Goal: Information Seeking & Learning: Learn about a topic

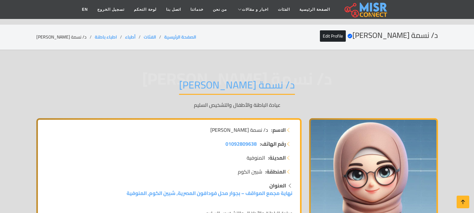
scroll to position [793, 0]
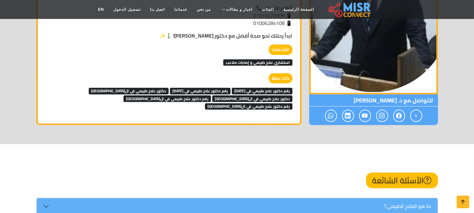
scroll to position [702, 0]
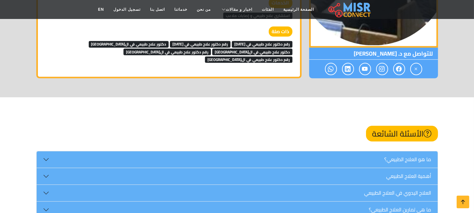
click at [236, 42] on span "رقم دكتور علاج طبيعي في 6 اكتوبر" at bounding box center [262, 44] width 61 height 6
click at [183, 44] on span "رقم دكتور علاج طبيعي في 6 اكتوبر" at bounding box center [200, 44] width 61 height 6
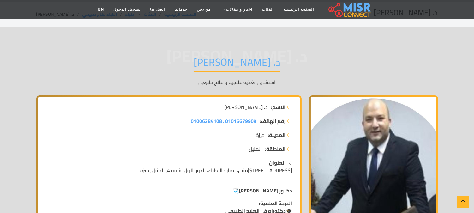
scroll to position [35, 0]
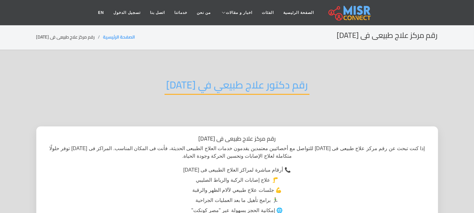
click at [211, 81] on h2 "رقم دكتور علاج طبيعي في 6 اكتوبر" at bounding box center [236, 87] width 145 height 16
click at [212, 81] on h2 "رقم دكتور علاج طبيعي في [DATE]" at bounding box center [236, 87] width 145 height 16
click at [214, 81] on h2 "رقم دكتور علاج طبيعي في 6 اكتوبر" at bounding box center [236, 87] width 145 height 16
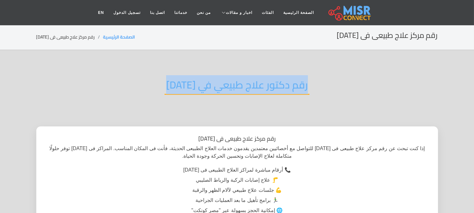
click at [214, 81] on h2 "رقم دكتور علاج طبيعي في 6 اكتوبر" at bounding box center [236, 87] width 145 height 16
copy div "رقم دكتور علاج طبيعي في 6 اكتوبر"
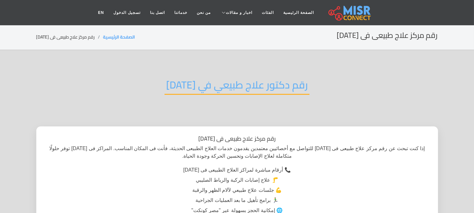
click at [277, 88] on h2 "رقم دكتور علاج طبيعي في 6 اكتوبر" at bounding box center [236, 87] width 145 height 16
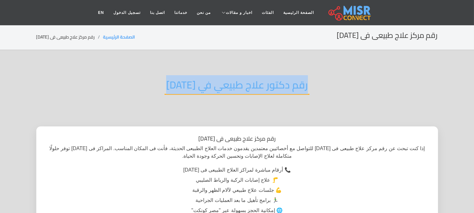
click at [277, 88] on h2 "رقم دكتور علاج طبيعي في 6 اكتوبر" at bounding box center [236, 87] width 145 height 16
copy div "رقم دكتور علاج طبيعي في 6 اكتوبر"
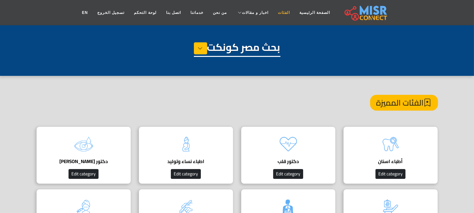
click at [274, 11] on link "الفئات" at bounding box center [283, 13] width 21 height 12
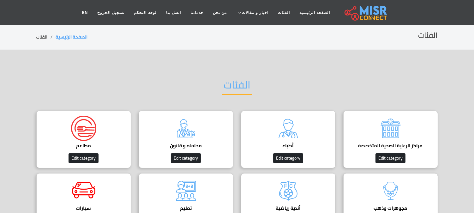
click at [295, 11] on link "الصفحة الرئيسية" at bounding box center [315, 13] width 40 height 12
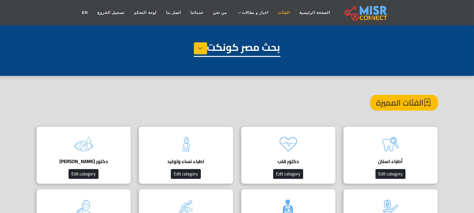
click at [273, 14] on link "الفئات" at bounding box center [283, 13] width 21 height 12
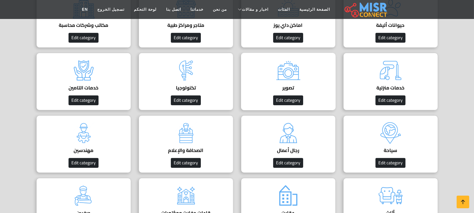
scroll to position [351, 0]
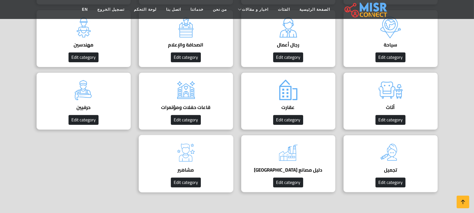
click at [177, 161] on img at bounding box center [185, 152] width 25 height 25
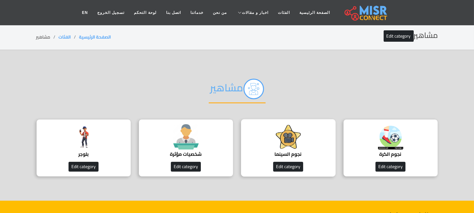
click at [320, 140] on div "نجوم السينما Edit category" at bounding box center [288, 147] width 95 height 57
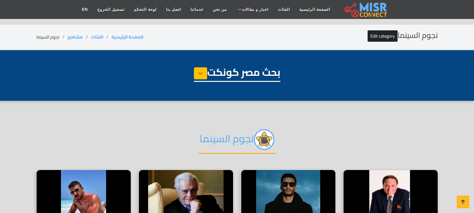
select select "**********"
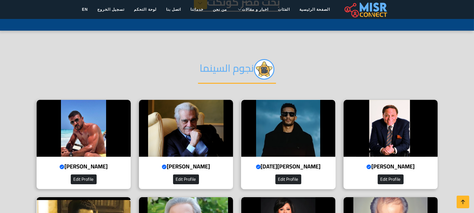
scroll to position [105, 0]
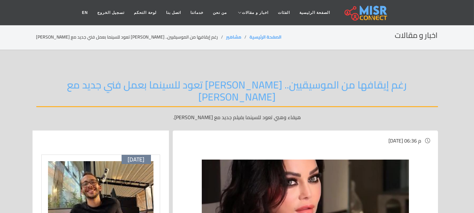
click at [274, 7] on link "الفئات" at bounding box center [283, 13] width 21 height 12
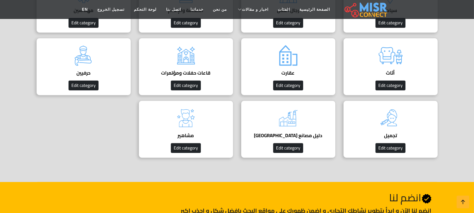
scroll to position [386, 0]
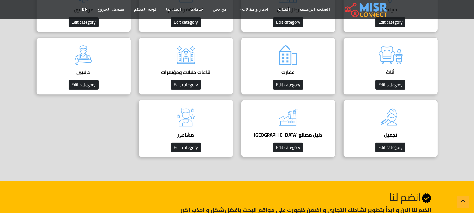
click at [218, 109] on div "مشاهير دليل مشاهير مصر Edit category" at bounding box center [186, 128] width 95 height 57
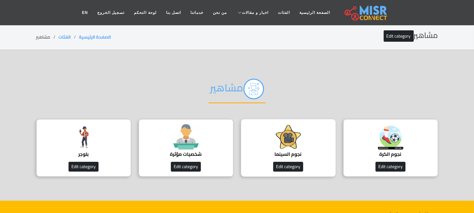
click at [270, 130] on div "نجوم السينما Edit category" at bounding box center [288, 147] width 95 height 57
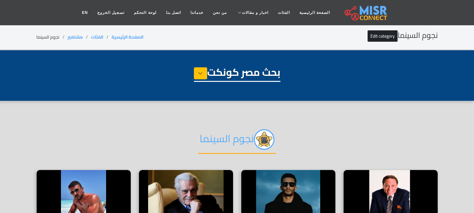
select select "**********"
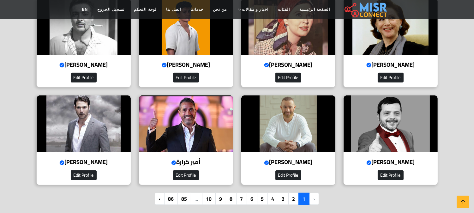
scroll to position [491, 0]
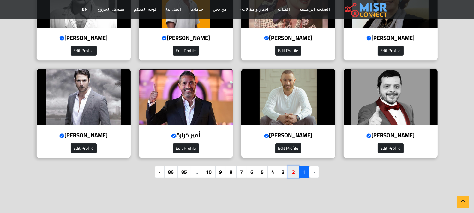
click at [291, 169] on link "2" at bounding box center [293, 172] width 11 height 12
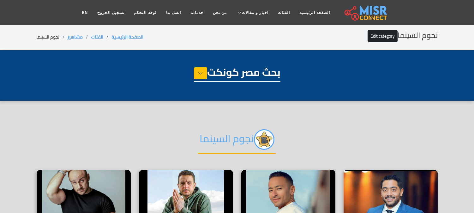
select select "**********"
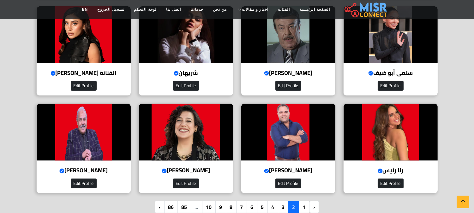
scroll to position [491, 0]
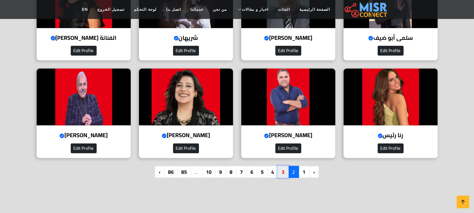
click at [283, 170] on link "3" at bounding box center [283, 172] width 11 height 12
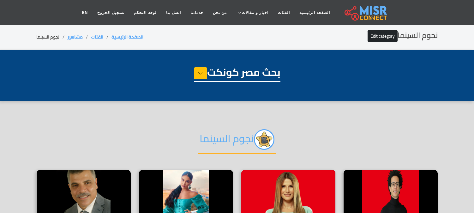
select select "**********"
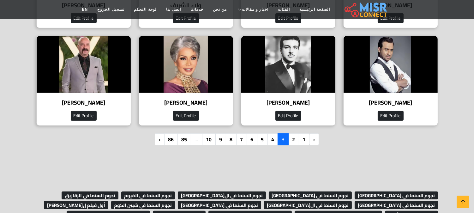
scroll to position [526, 0]
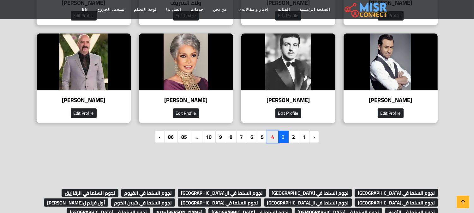
click at [271, 133] on link "4" at bounding box center [272, 137] width 11 height 12
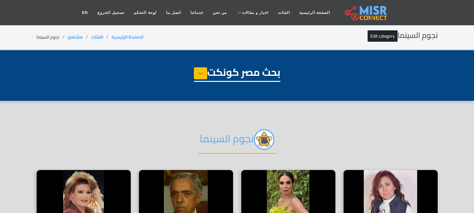
select select "**********"
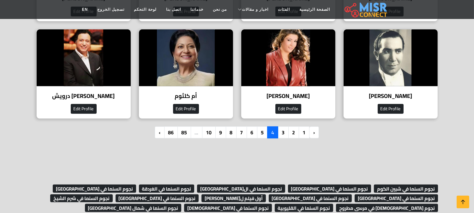
scroll to position [561, 0]
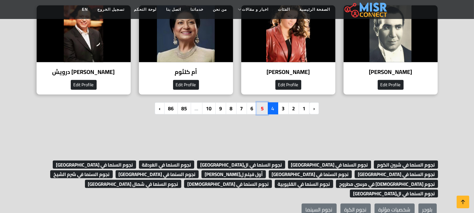
click at [261, 105] on link "5" at bounding box center [262, 108] width 11 height 12
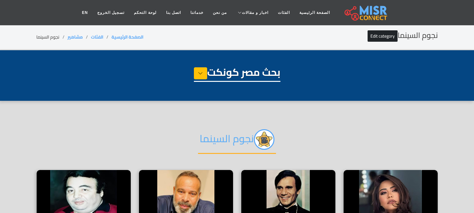
select select "**********"
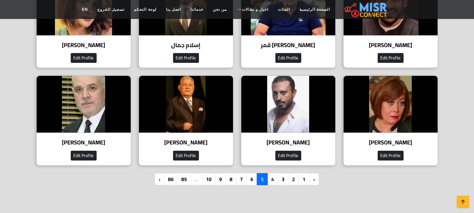
scroll to position [491, 0]
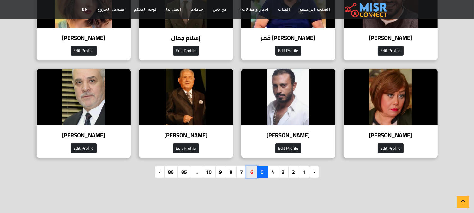
click at [253, 170] on link "6" at bounding box center [251, 172] width 11 height 12
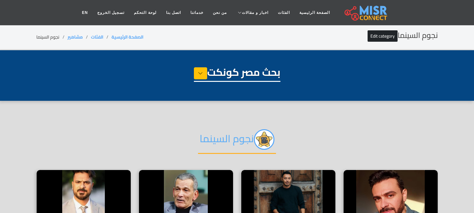
select select "**********"
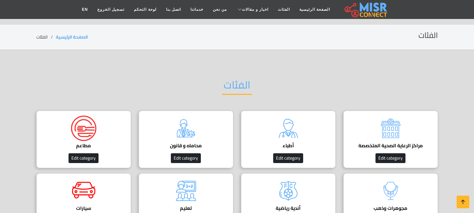
scroll to position [386, 0]
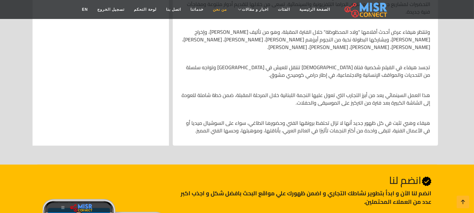
scroll to position [877, 0]
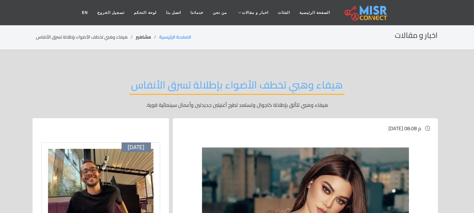
click at [148, 36] on link "مشاهير" at bounding box center [143, 37] width 15 height 8
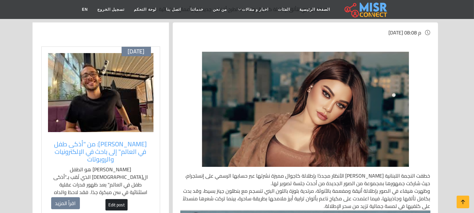
scroll to position [105, 0]
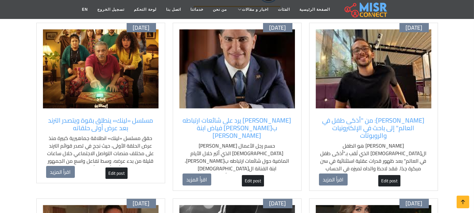
scroll to position [70, 0]
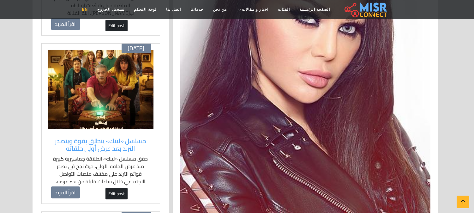
scroll to position [456, 0]
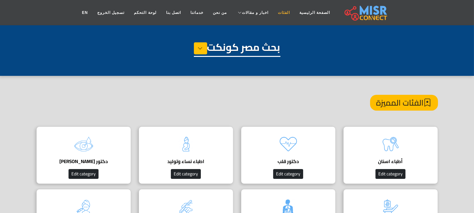
click at [273, 11] on link "الفئات" at bounding box center [283, 13] width 21 height 12
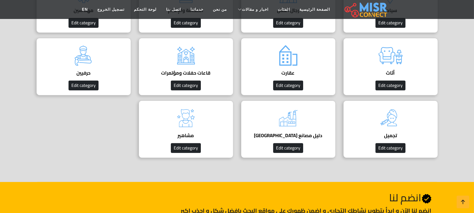
scroll to position [386, 0]
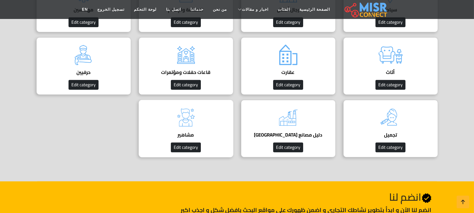
click at [197, 126] on img at bounding box center [185, 117] width 25 height 25
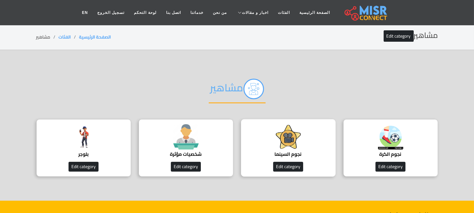
click at [294, 141] on img at bounding box center [288, 136] width 25 height 25
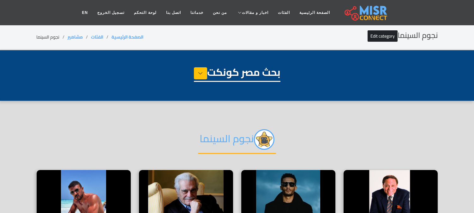
select select "**********"
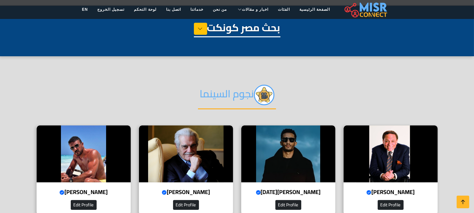
scroll to position [140, 0]
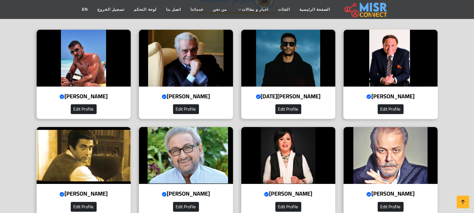
click at [402, 61] on img at bounding box center [391, 58] width 94 height 57
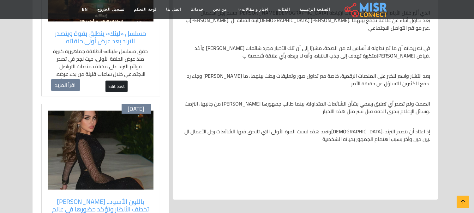
scroll to position [491, 0]
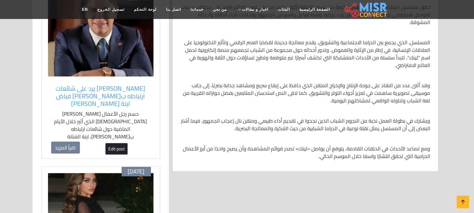
scroll to position [456, 0]
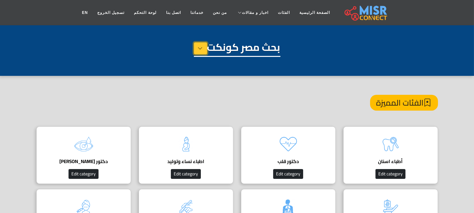
click at [202, 51] on button at bounding box center [200, 48] width 13 height 12
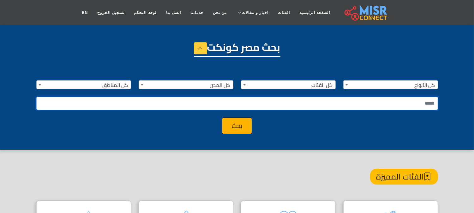
click at [249, 103] on input "text" at bounding box center [237, 103] width 402 height 13
type input "*****"
click at [222, 117] on button "بحث" at bounding box center [237, 125] width 30 height 16
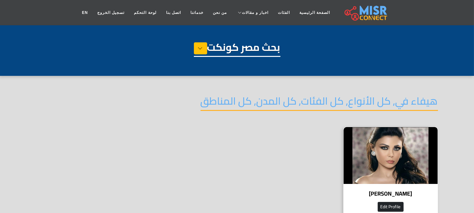
click at [401, 152] on img at bounding box center [391, 155] width 94 height 57
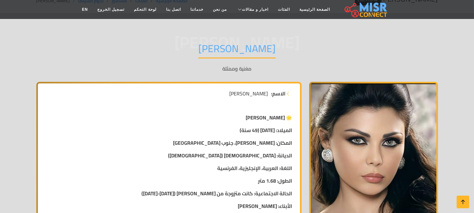
scroll to position [70, 0]
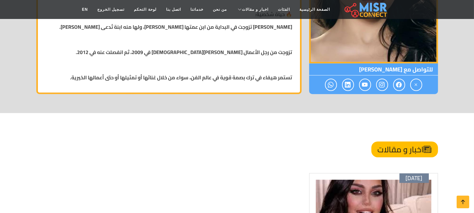
scroll to position [1192, 0]
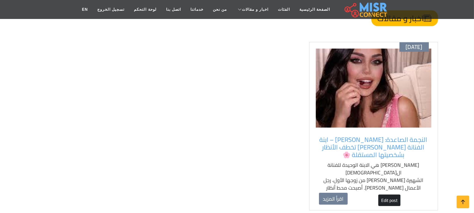
click at [368, 69] on img at bounding box center [374, 88] width 116 height 79
click at [385, 199] on link "Edit post" at bounding box center [389, 199] width 22 height 11
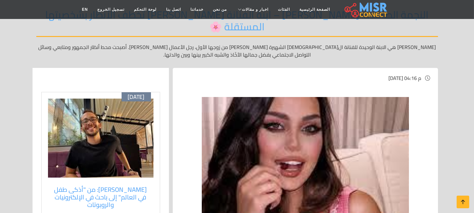
scroll to position [35, 0]
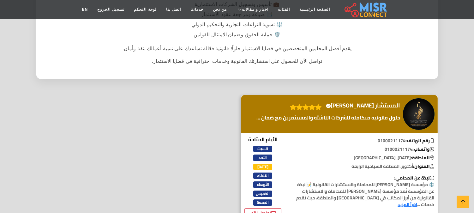
scroll to position [175, 0]
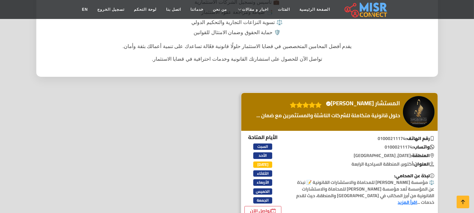
click at [420, 93] on div "المستشار محمد شاهين Verified account" at bounding box center [339, 112] width 196 height 38
click at [416, 96] on img at bounding box center [419, 112] width 32 height 32
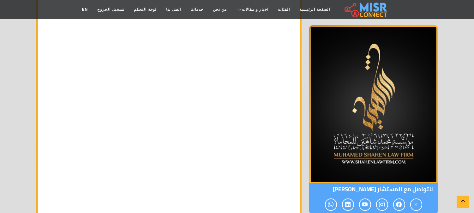
scroll to position [3998, 0]
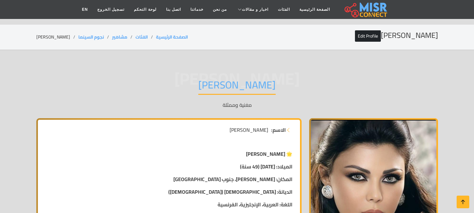
scroll to position [1192, 0]
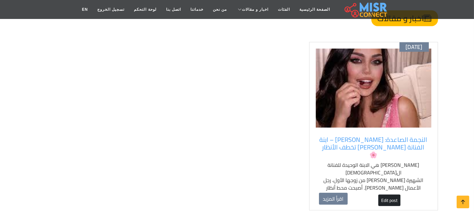
click at [367, 105] on img at bounding box center [374, 88] width 116 height 79
